Goal: Task Accomplishment & Management: Use online tool/utility

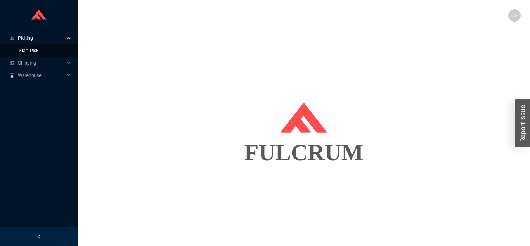
click at [19, 52] on link "Start Pick" at bounding box center [29, 50] width 20 height 5
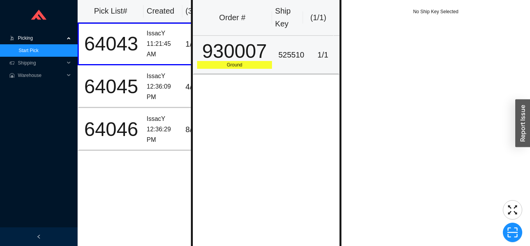
click at [290, 58] on div "525510" at bounding box center [291, 55] width 26 height 13
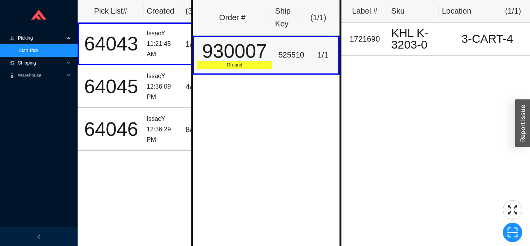
click at [21, 64] on span "Shipping" at bounding box center [41, 63] width 47 height 12
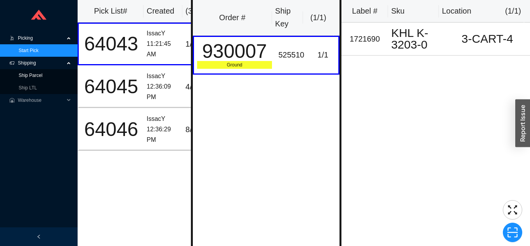
click at [30, 77] on link "Ship Parcel" at bounding box center [31, 75] width 24 height 5
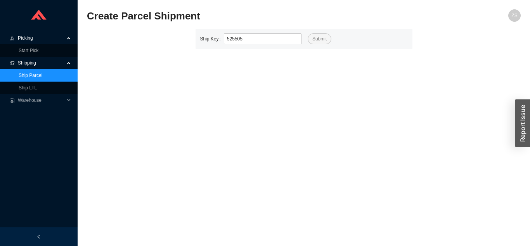
type input "525505"
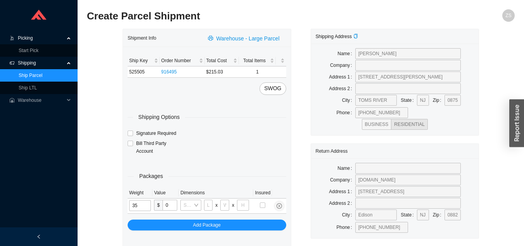
type input "35"
type input "30"
type input "15"
type input "23"
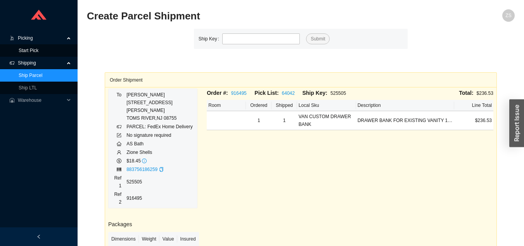
click at [38, 51] on link "Start Pick" at bounding box center [29, 50] width 20 height 5
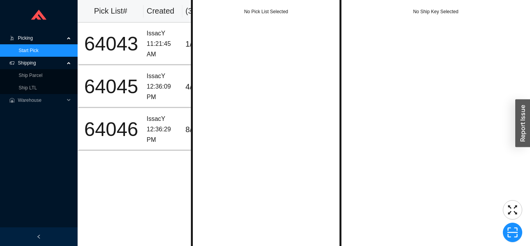
click at [156, 131] on div "12:36:29 PM" at bounding box center [163, 134] width 33 height 21
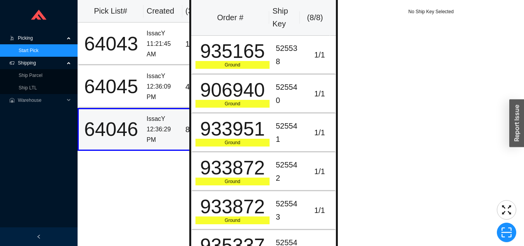
click at [308, 55] on div "1 / 1" at bounding box center [320, 55] width 24 height 13
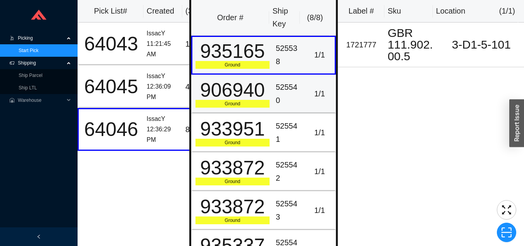
click at [299, 95] on td "525540" at bounding box center [289, 94] width 32 height 39
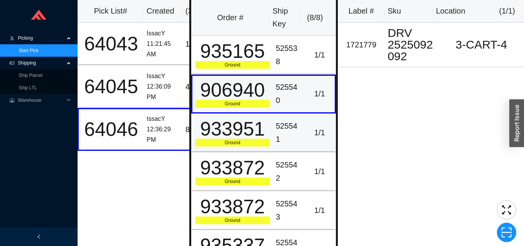
click at [308, 129] on div "1 / 1" at bounding box center [320, 132] width 24 height 13
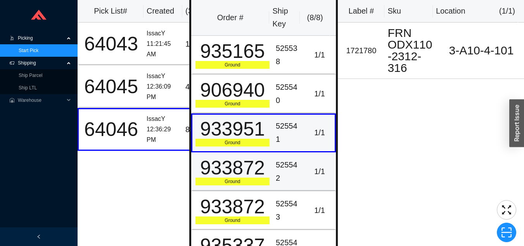
click at [298, 168] on td "525542" at bounding box center [289, 171] width 32 height 39
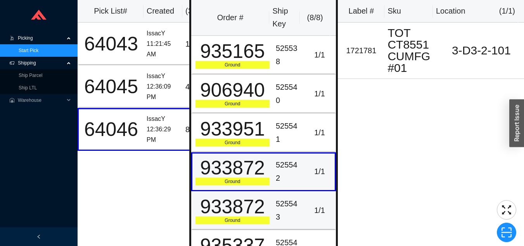
click at [306, 201] on td "1 / 1" at bounding box center [321, 210] width 32 height 39
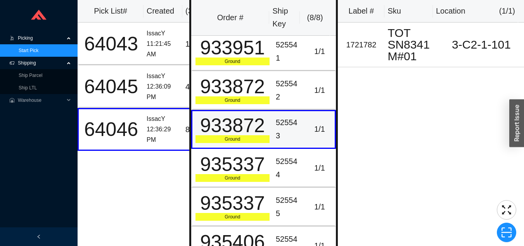
scroll to position [82, 0]
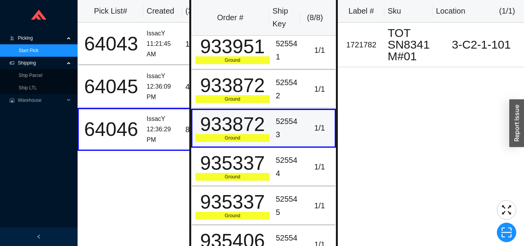
click at [309, 162] on div "1 / 1" at bounding box center [320, 166] width 24 height 13
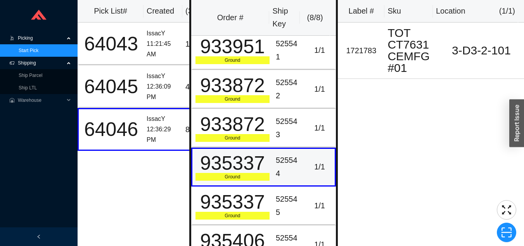
scroll to position [89, 0]
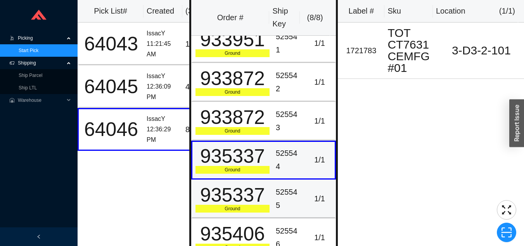
click at [308, 194] on div "1 / 1" at bounding box center [320, 198] width 24 height 13
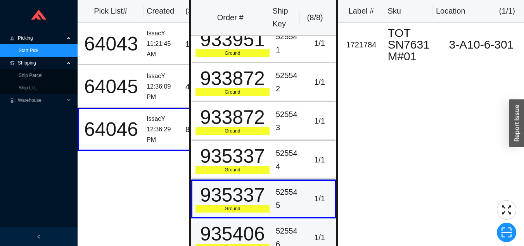
click at [314, 225] on td "1 / 1" at bounding box center [321, 237] width 32 height 39
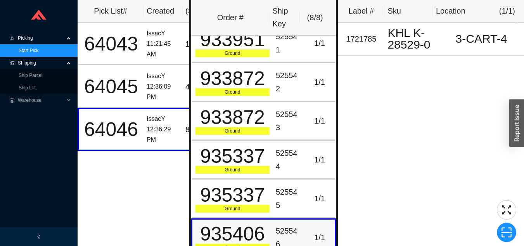
scroll to position [0, 0]
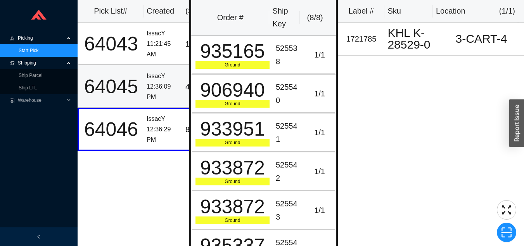
click at [164, 82] on div "12:36:09 PM" at bounding box center [163, 92] width 33 height 21
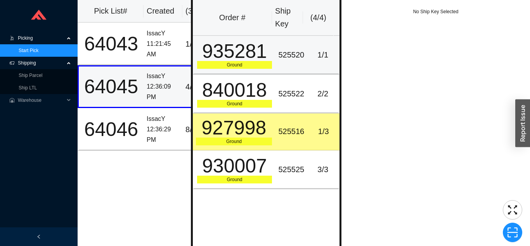
click at [298, 49] on div "525520" at bounding box center [291, 55] width 26 height 13
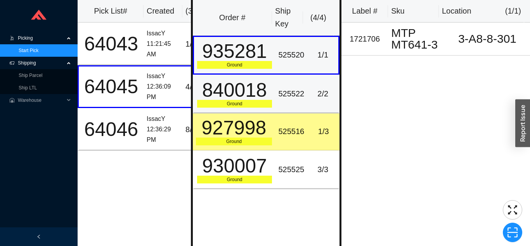
click at [307, 87] on td "2 / 2" at bounding box center [323, 94] width 32 height 39
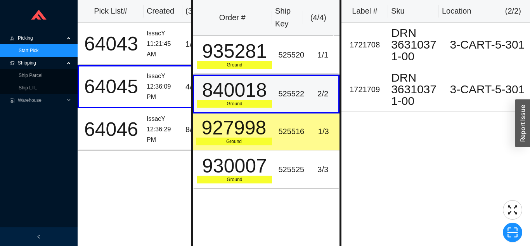
click at [312, 128] on div "1 / 3" at bounding box center [323, 131] width 26 height 13
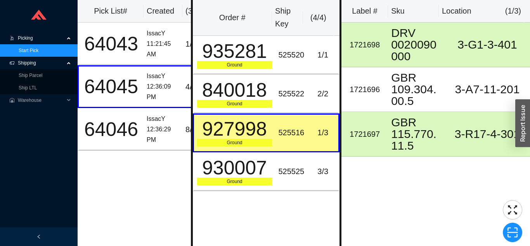
click at [307, 161] on td "3 / 3" at bounding box center [323, 171] width 32 height 39
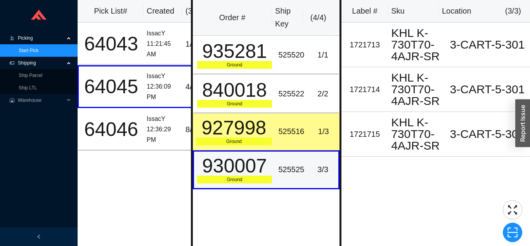
click at [165, 45] on div "11:21:45 AM" at bounding box center [163, 49] width 33 height 21
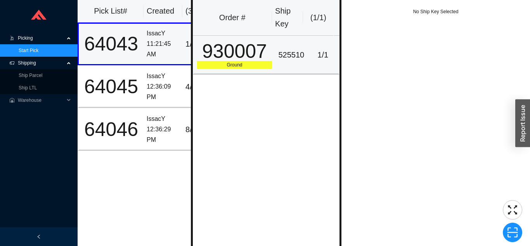
click at [291, 61] on div "525510" at bounding box center [291, 55] width 26 height 13
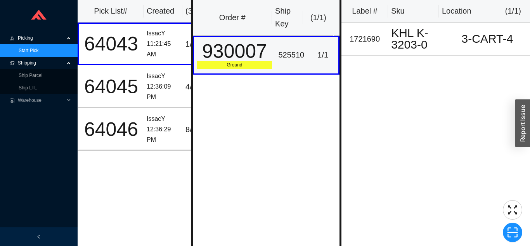
click at [165, 128] on div "12:36:29 PM" at bounding box center [163, 134] width 33 height 21
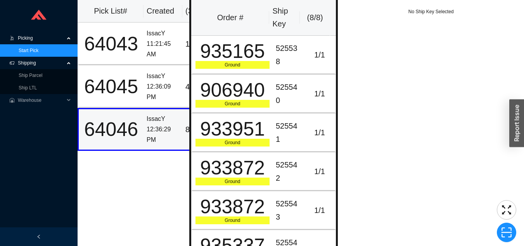
click at [288, 52] on div "525538" at bounding box center [289, 55] width 26 height 26
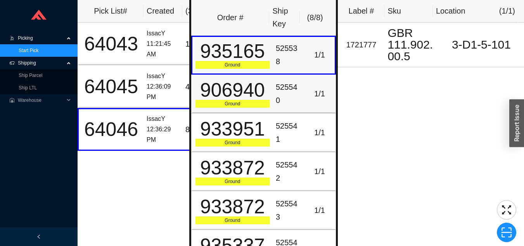
click at [299, 93] on td "525540" at bounding box center [289, 94] width 32 height 39
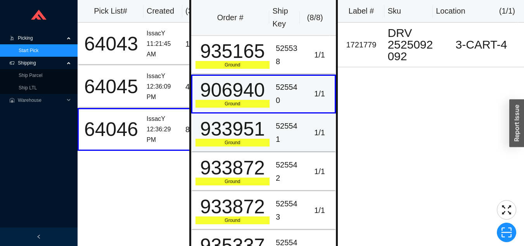
click at [295, 128] on div "525541" at bounding box center [289, 133] width 26 height 26
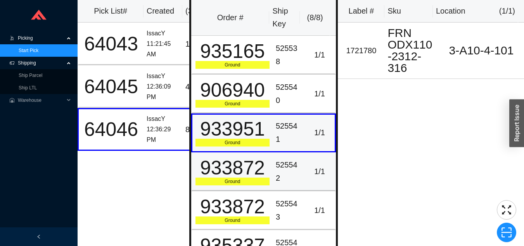
click at [305, 166] on td "1 / 1" at bounding box center [321, 171] width 32 height 39
